Goal: Book appointment/travel/reservation

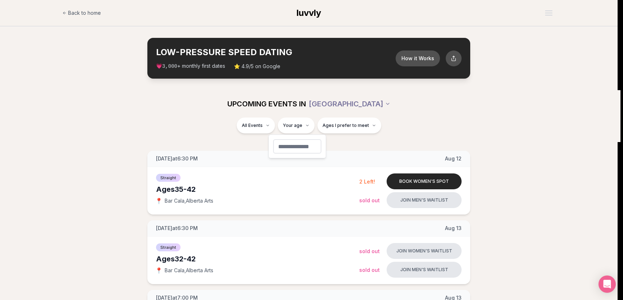
type input "**"
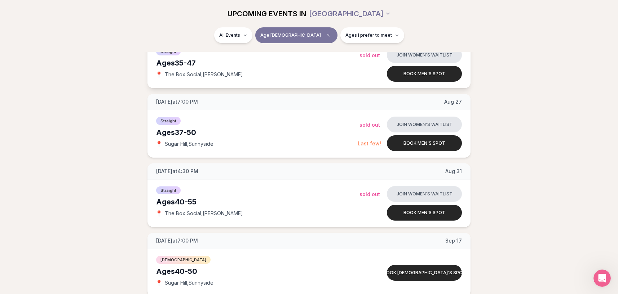
scroll to position [189, 0]
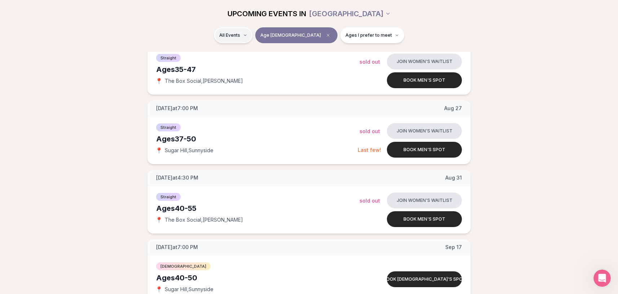
click at [265, 32] on html "Back to home luvvly LOW-PRESSURE SPEED DATING How it Works 💗 3,000 + monthly fi…" at bounding box center [309, 262] width 618 height 902
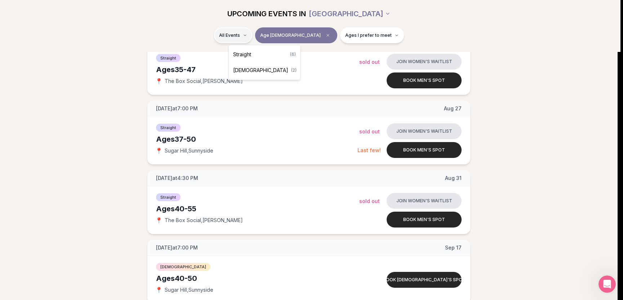
click at [265, 32] on html "Back to home luvvly LOW-PRESSURE SPEED DATING How it Works 💗 3,000 + monthly fi…" at bounding box center [311, 262] width 623 height 902
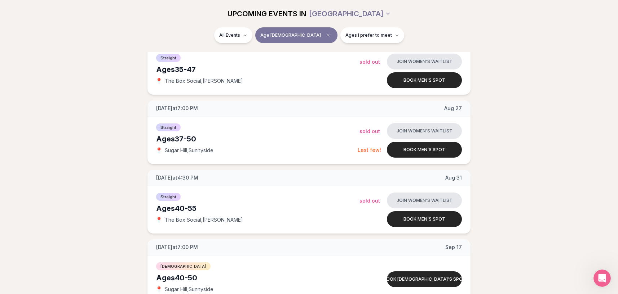
click at [378, 30] on div "Ages I prefer to meet" at bounding box center [372, 35] width 64 height 16
click at [374, 32] on button "Ages I prefer to meet" at bounding box center [372, 35] width 64 height 16
click at [348, 63] on span "Around my age" at bounding box center [346, 62] width 36 height 7
click at [323, 63] on button "Around my age" at bounding box center [321, 63] width 6 height 6
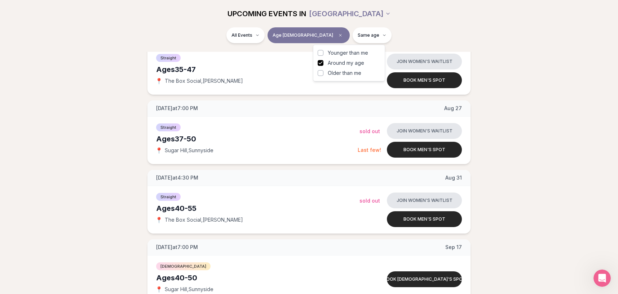
click at [361, 74] on label "Older than me" at bounding box center [349, 73] width 63 height 7
click at [323, 74] on button "Older than me" at bounding box center [321, 73] width 6 height 6
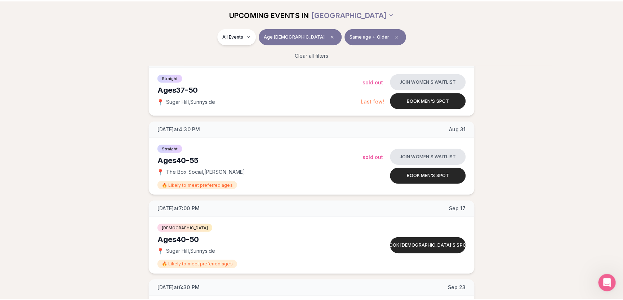
scroll to position [253, 0]
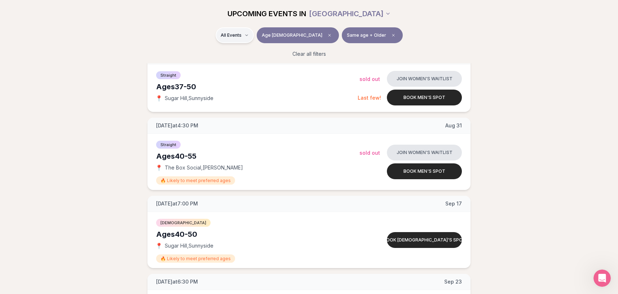
click at [260, 34] on html "Back to home luvvly LOW-PRESSURE SPEED DATING How it Works 💗 3,000 + monthly fi…" at bounding box center [309, 221] width 618 height 948
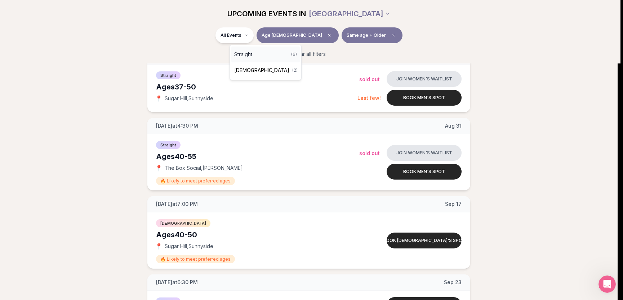
click at [250, 55] on span "Straight" at bounding box center [243, 54] width 18 height 7
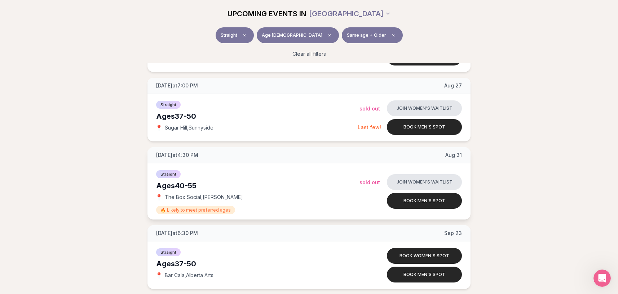
scroll to position [222, 0]
